Goal: Transaction & Acquisition: Download file/media

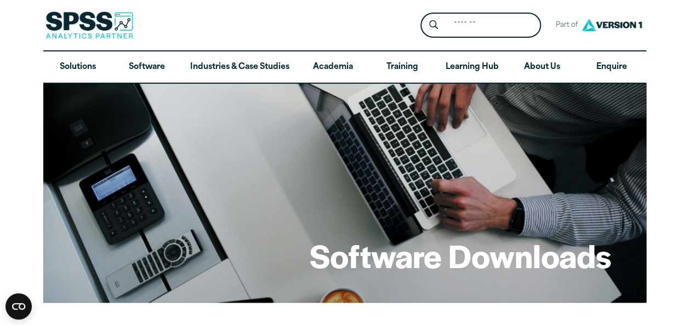
click at [426, 128] on div "Software Downloads" at bounding box center [344, 193] width 603 height 219
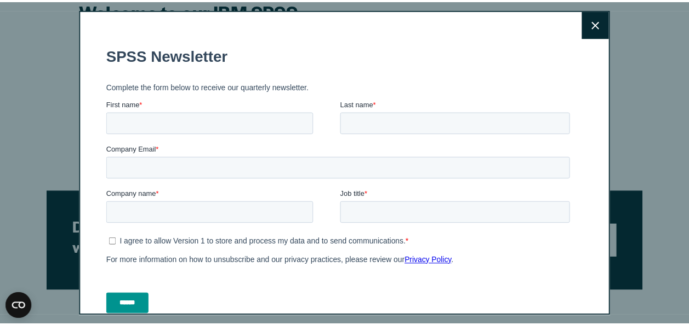
scroll to position [351, 0]
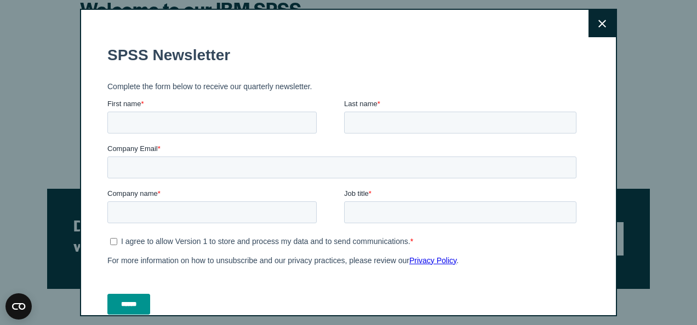
drag, startPoint x: 593, startPoint y: 30, endPoint x: 597, endPoint y: 36, distance: 7.9
click at [597, 36] on button "Close" at bounding box center [601, 23] width 27 height 27
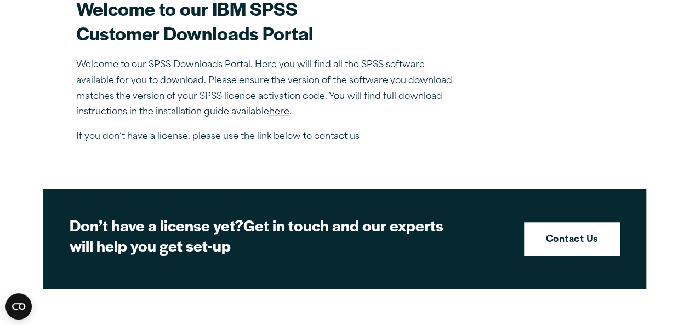
click at [278, 109] on link "here" at bounding box center [279, 112] width 20 height 9
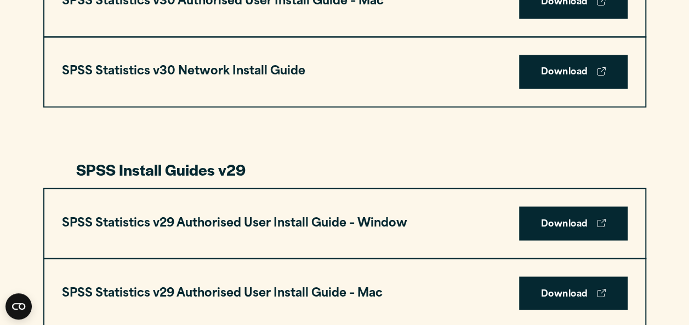
scroll to position [964, 0]
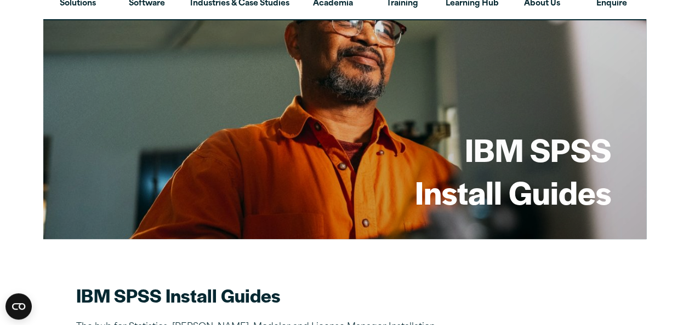
scroll to position [0, 0]
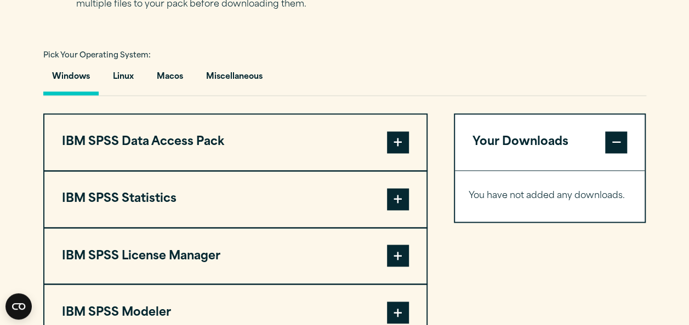
scroll to position [723, 0]
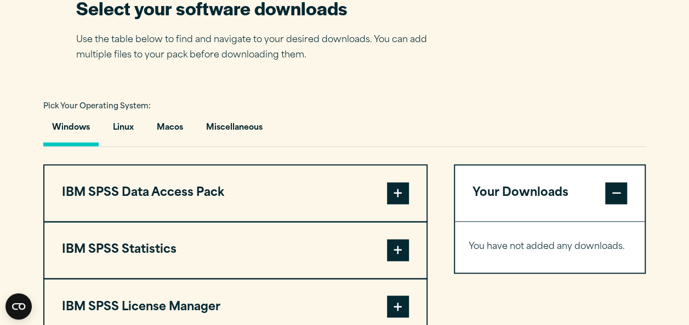
click at [180, 204] on button "IBM SPSS Data Access Pack" at bounding box center [235, 193] width 382 height 56
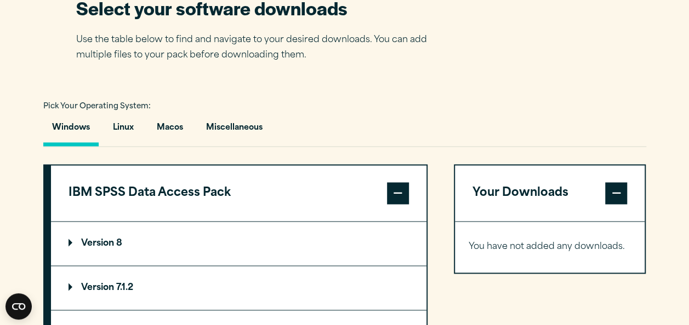
click at [264, 199] on button "IBM SPSS Data Access Pack" at bounding box center [238, 193] width 375 height 56
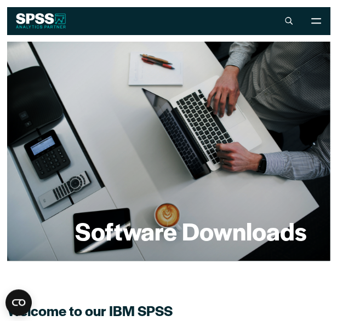
click at [216, 68] on div "Software Downloads" at bounding box center [168, 151] width 323 height 219
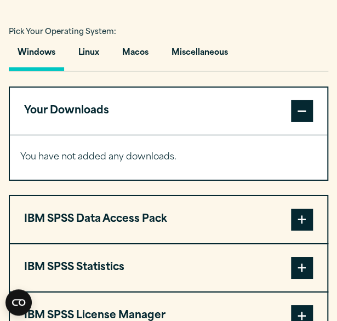
scroll to position [789, 0]
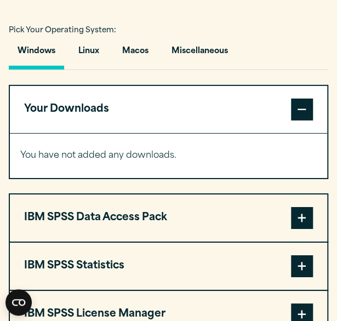
click at [297, 124] on button "Your Downloads" at bounding box center [168, 109] width 317 height 47
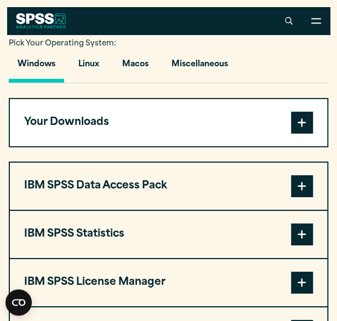
scroll to position [745, 0]
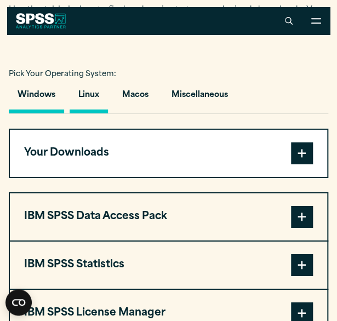
click at [95, 99] on button "Linux" at bounding box center [89, 97] width 38 height 31
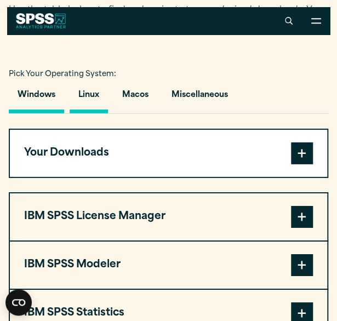
click at [20, 86] on button "Windows" at bounding box center [36, 97] width 55 height 31
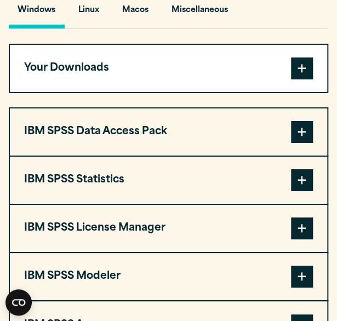
scroll to position [833, 0]
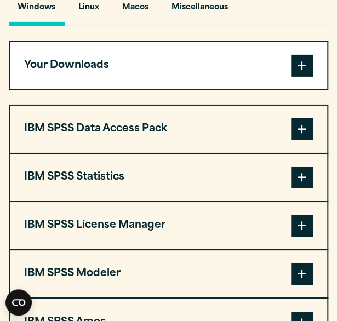
click at [309, 173] on span at bounding box center [302, 178] width 22 height 22
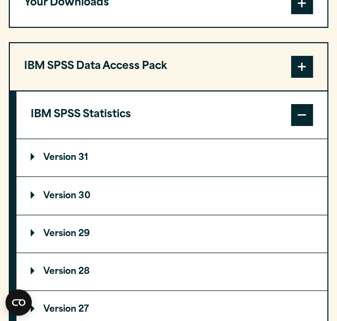
scroll to position [898, 0]
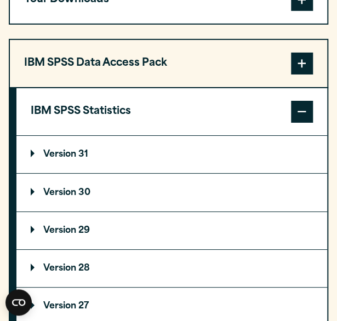
click at [48, 188] on summary "Version 30" at bounding box center [171, 192] width 311 height 37
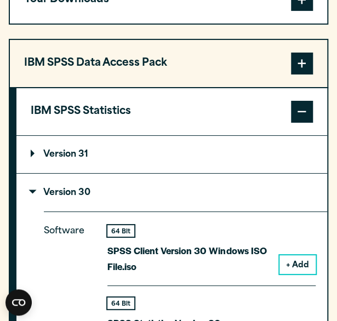
click at [56, 162] on summary "Version 31" at bounding box center [171, 154] width 311 height 37
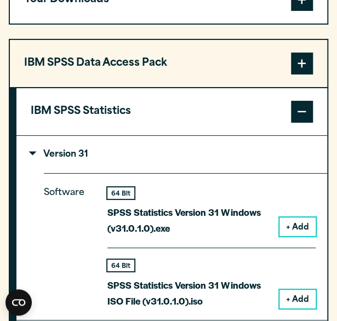
click at [56, 159] on p "Version 31" at bounding box center [60, 154] width 58 height 9
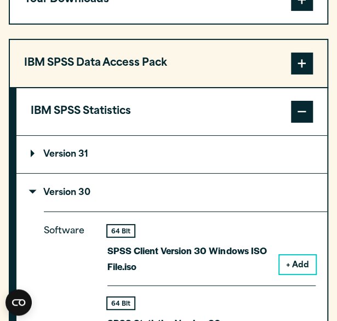
click at [49, 185] on summary "Version 30" at bounding box center [171, 192] width 311 height 37
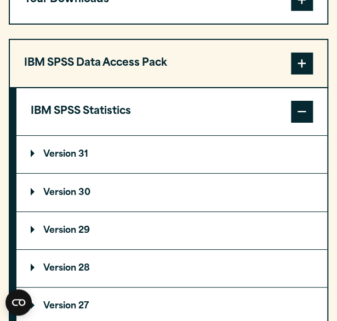
click at [49, 185] on summary "Version 30" at bounding box center [171, 192] width 311 height 37
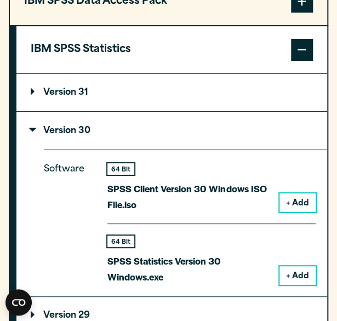
scroll to position [1030, 0]
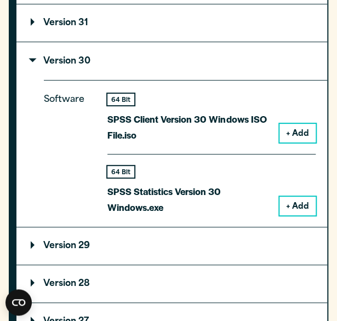
click at [295, 204] on button "+ Add" at bounding box center [297, 206] width 36 height 19
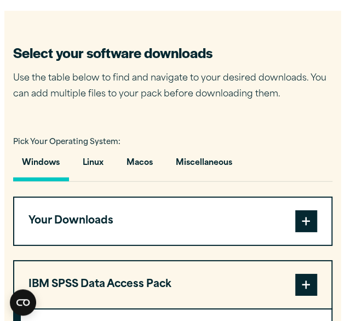
scroll to position [702, 0]
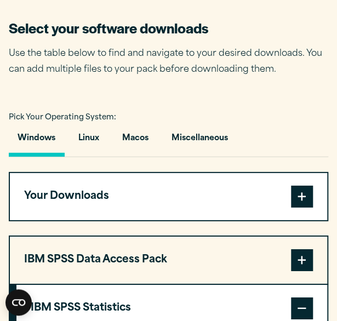
click at [303, 191] on span at bounding box center [302, 197] width 22 height 22
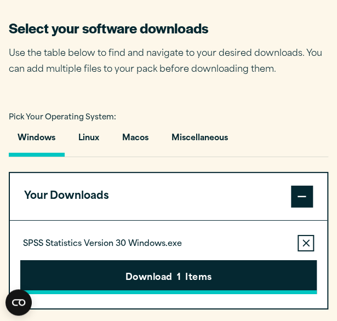
click at [266, 264] on button "Download 1 Items" at bounding box center [168, 277] width 296 height 34
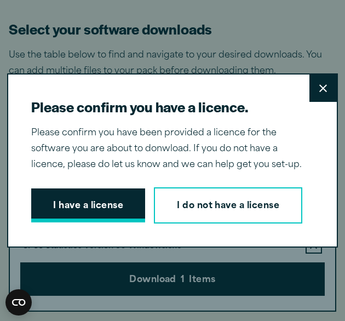
click at [88, 188] on button "I have a license" at bounding box center [88, 205] width 114 height 34
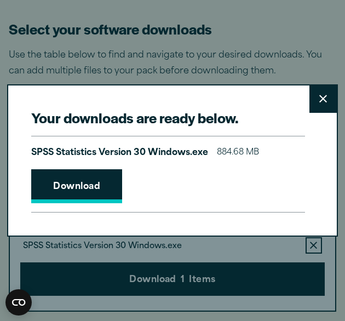
click at [88, 182] on link "Download" at bounding box center [76, 186] width 91 height 34
click at [94, 176] on link "Download" at bounding box center [76, 186] width 91 height 34
